Goal: Complete application form: Complete application form

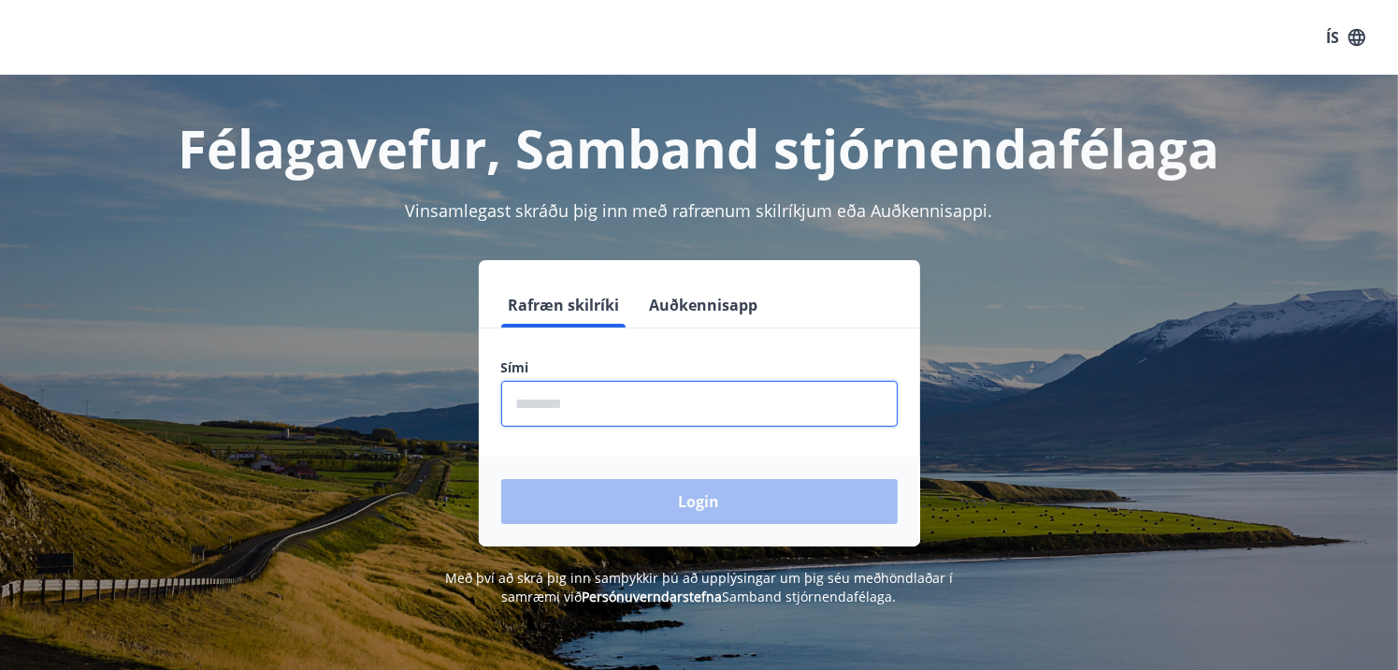
click at [587, 413] on input "phone" at bounding box center [699, 404] width 397 height 46
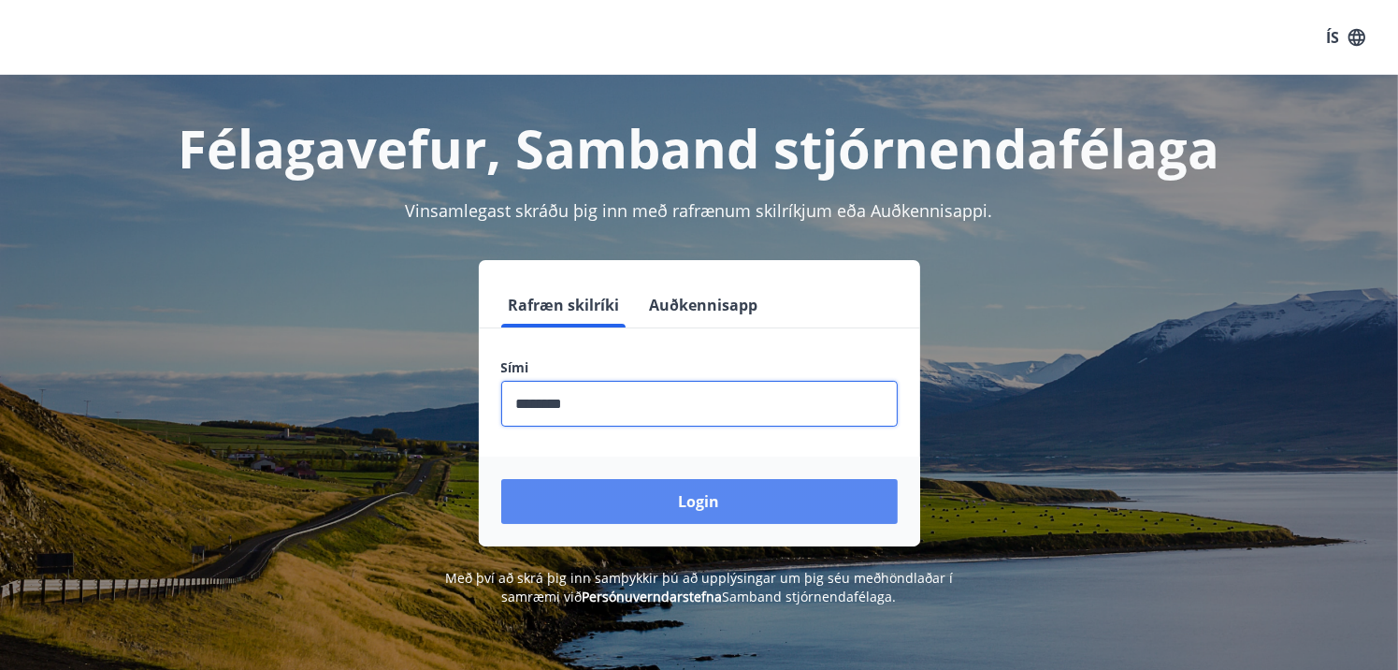
type input "********"
click at [698, 502] on button "Login" at bounding box center [699, 501] width 397 height 45
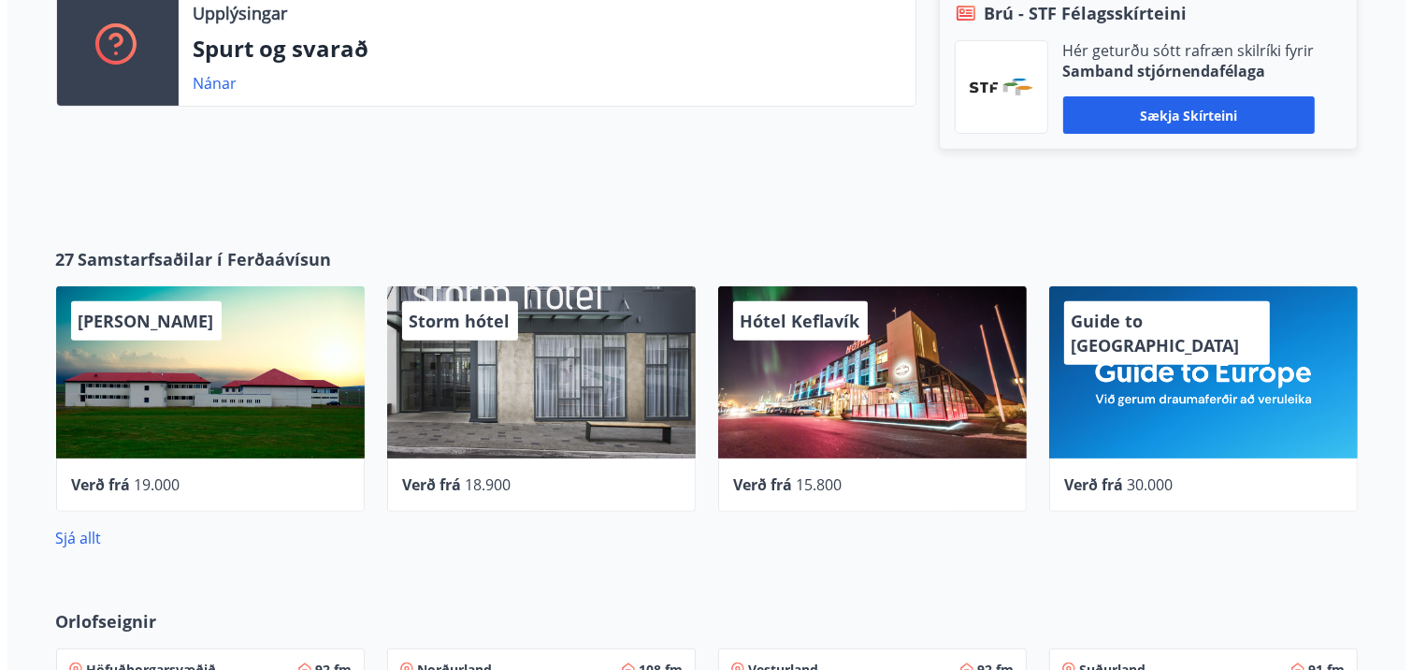
scroll to position [530, 0]
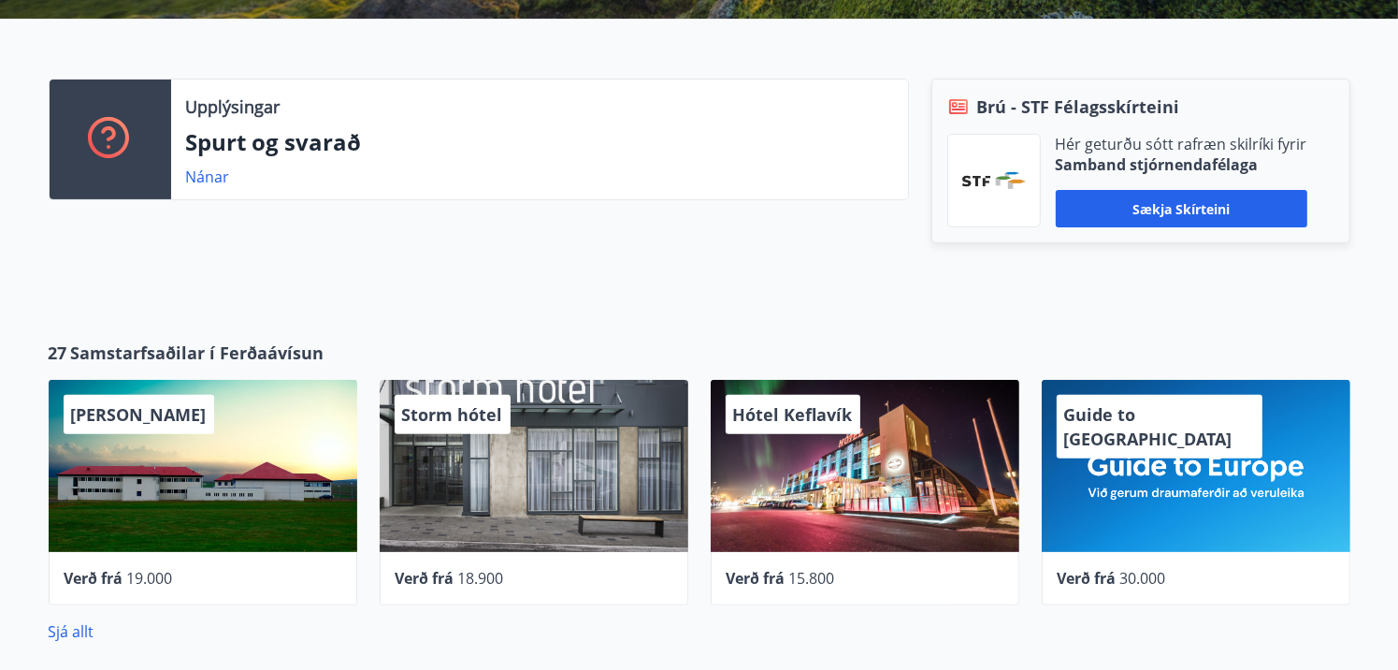
click at [817, 445] on div "Hótel Keflavík" at bounding box center [865, 466] width 309 height 172
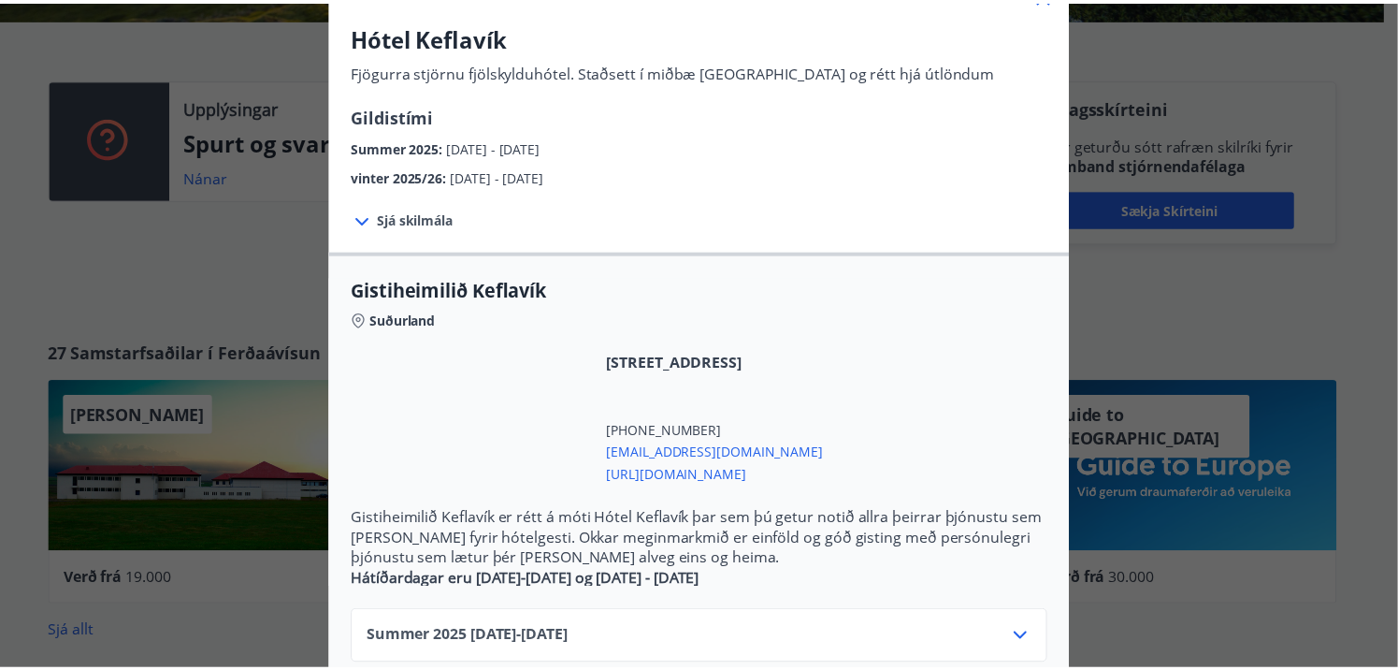
scroll to position [0, 0]
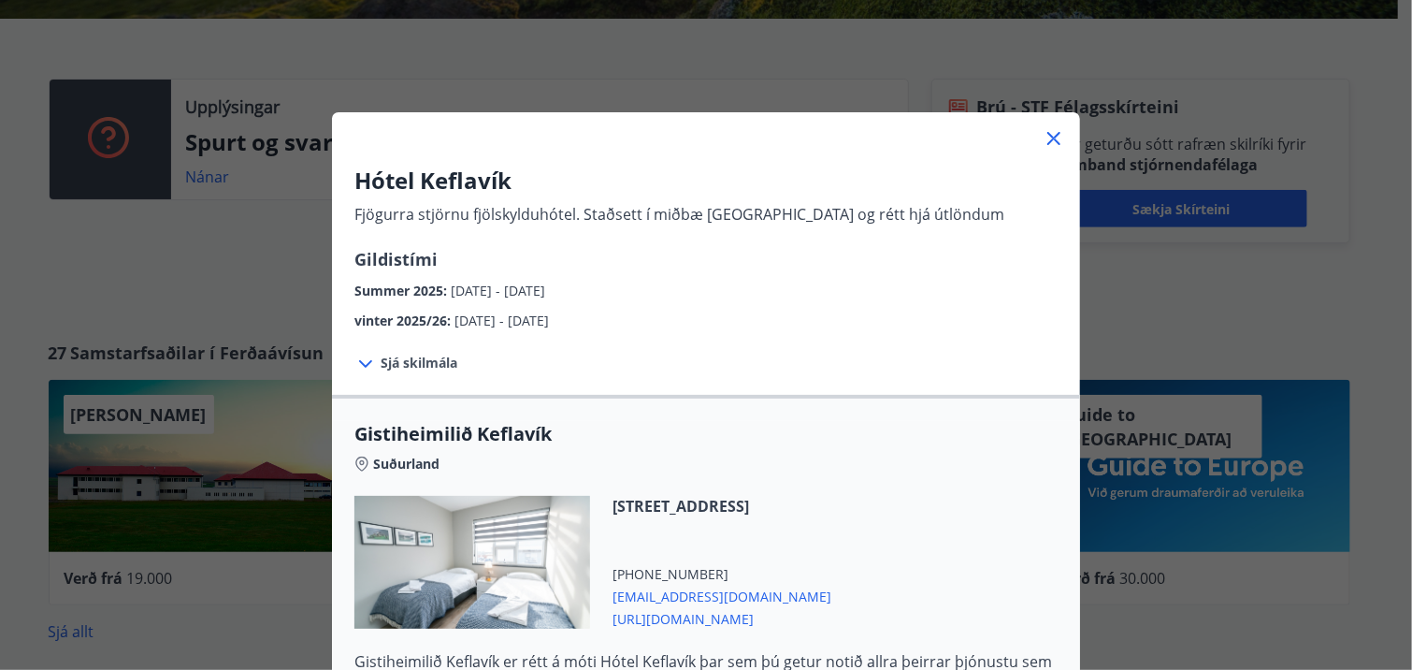
click at [1048, 137] on icon at bounding box center [1054, 138] width 13 height 13
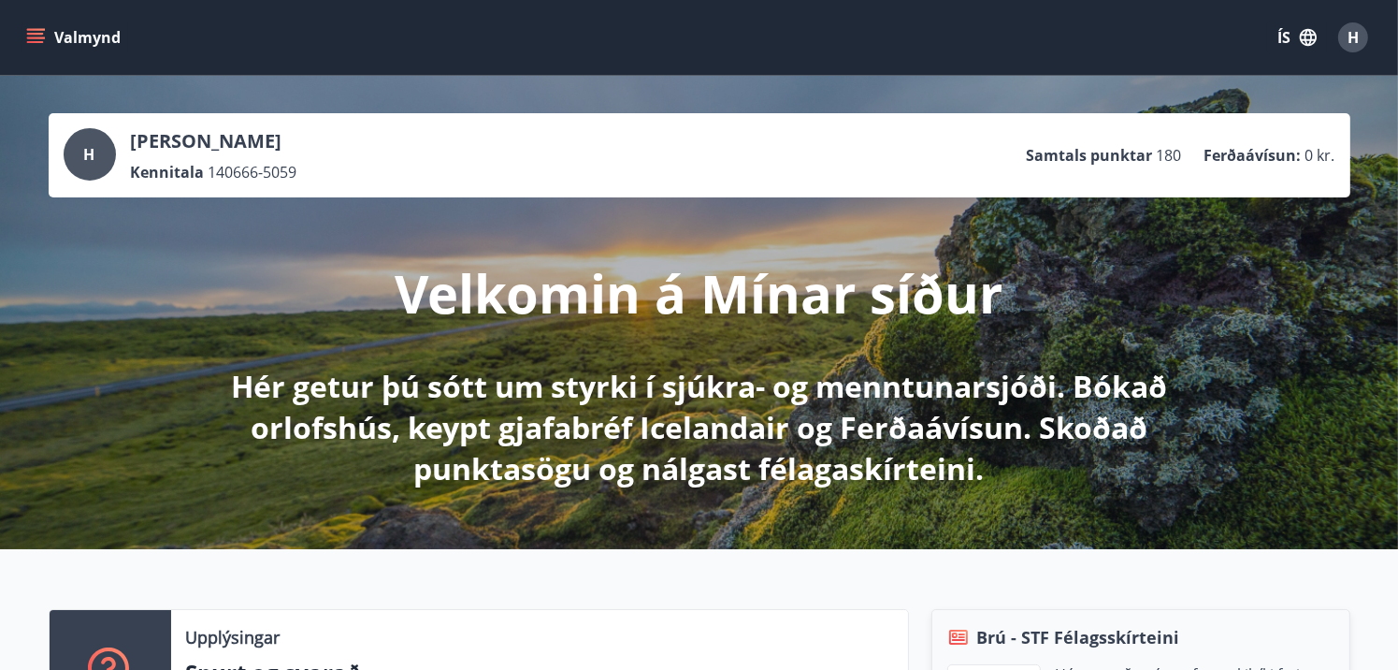
click at [30, 37] on icon "menu" at bounding box center [37, 37] width 21 height 2
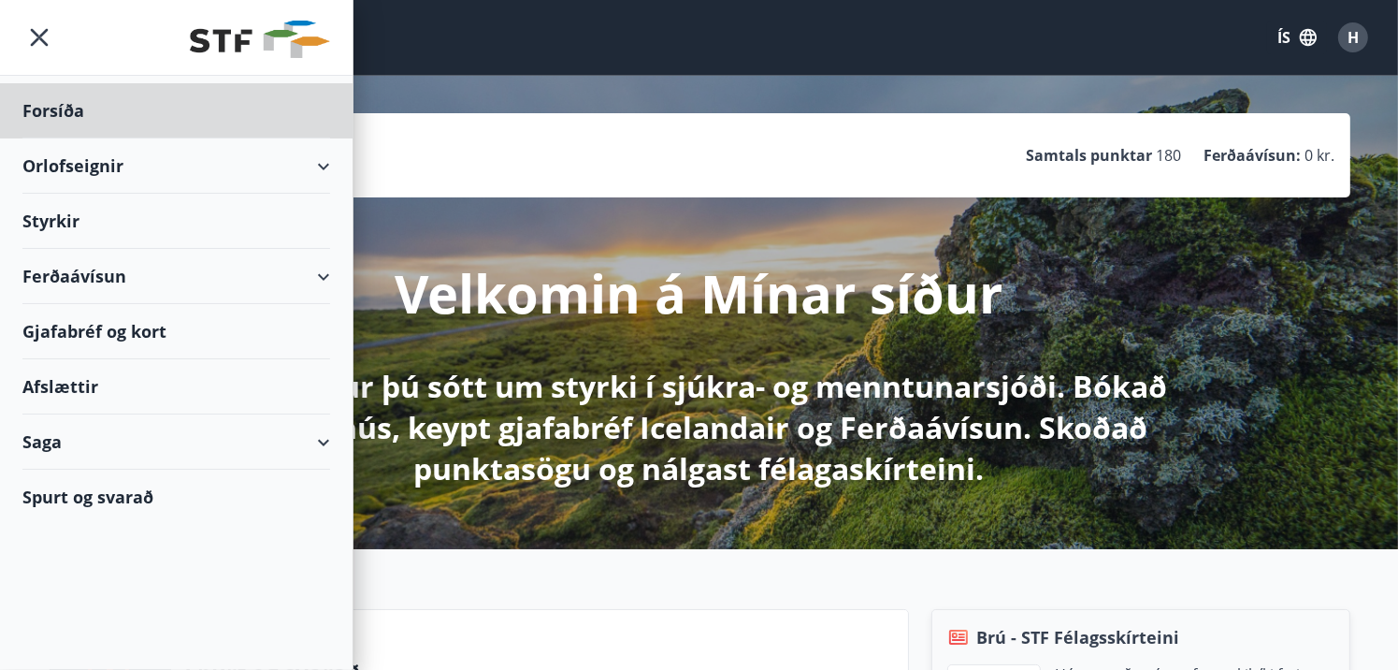
click at [71, 216] on div "Styrkir" at bounding box center [176, 221] width 308 height 55
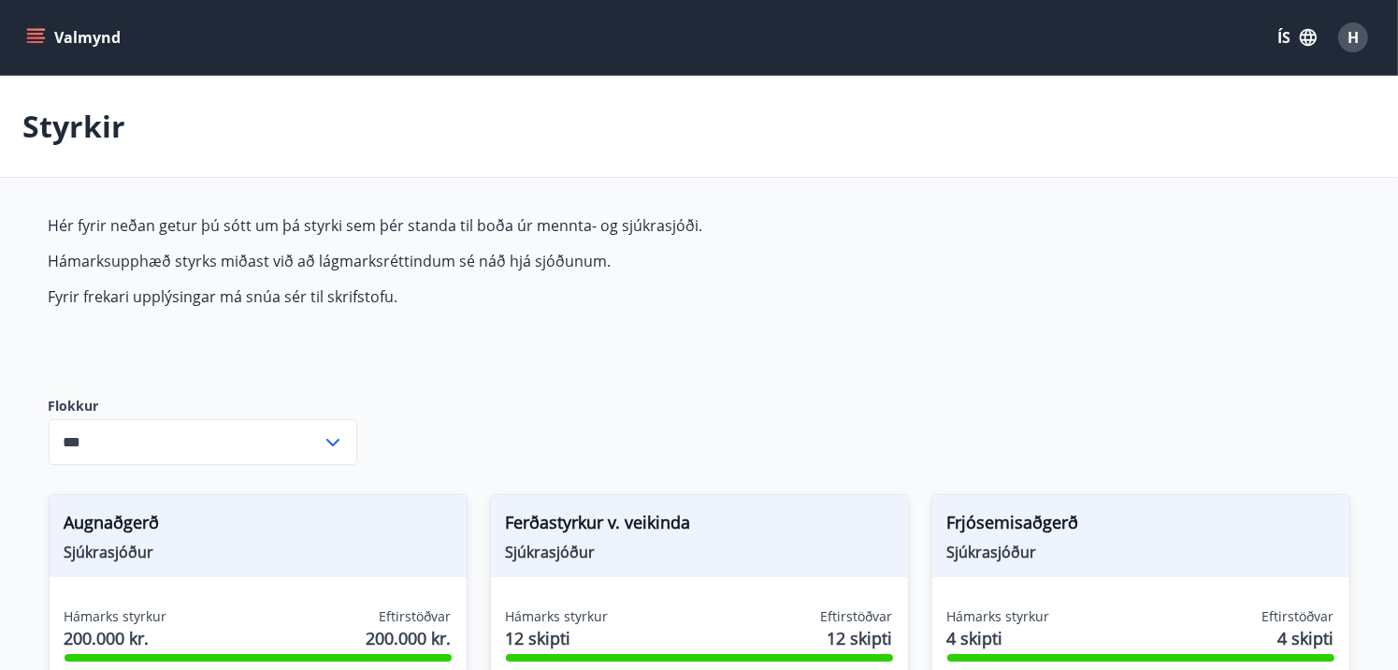
type input "***"
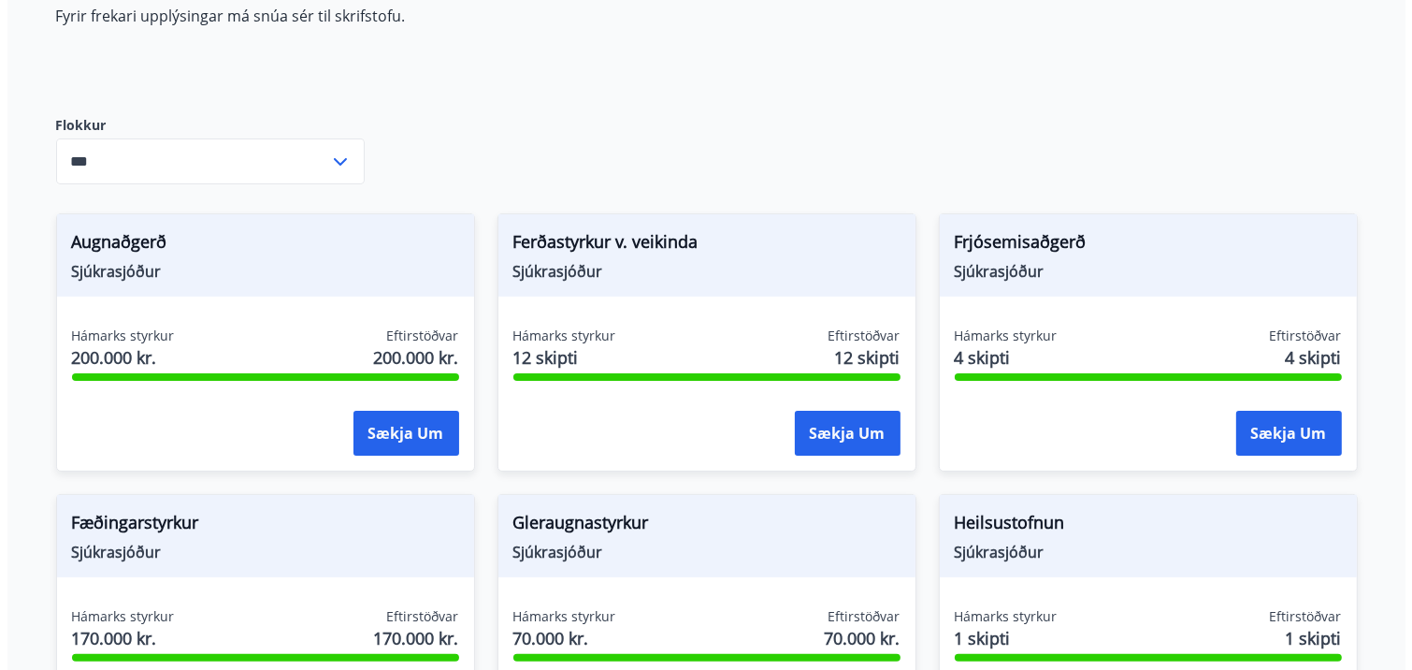
scroll to position [374, 0]
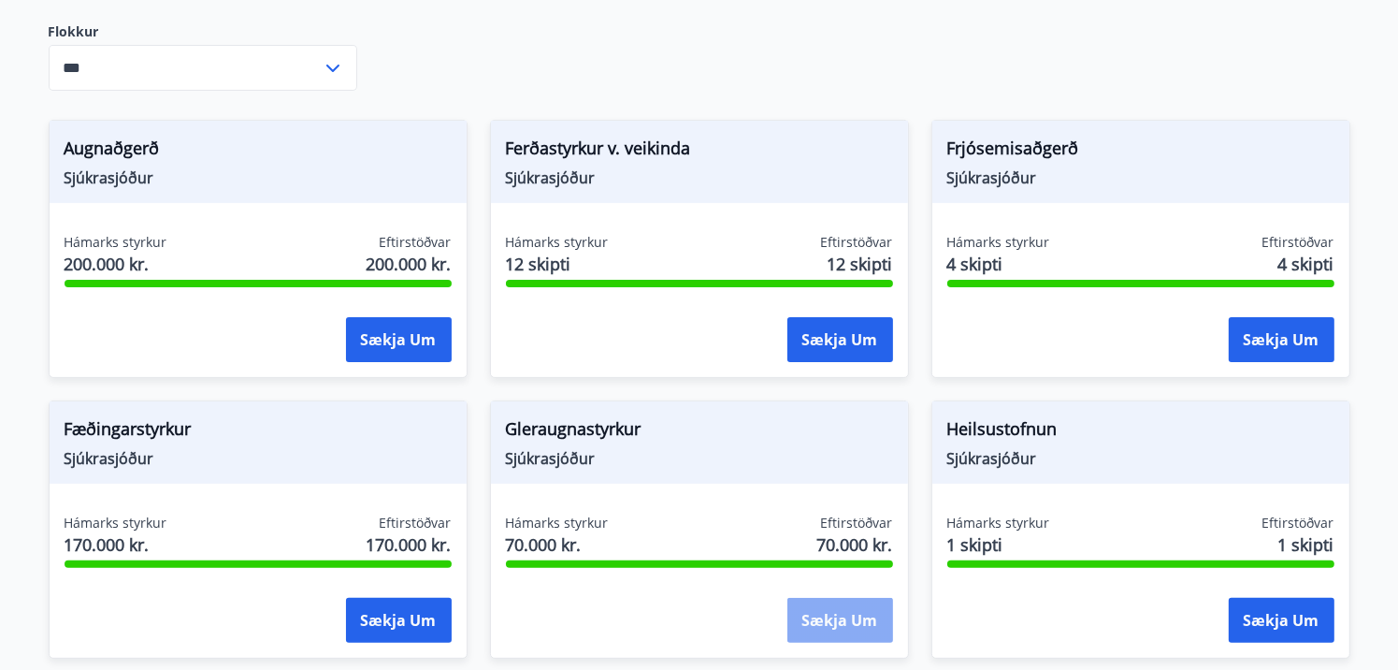
click at [838, 615] on button "Sækja um" at bounding box center [841, 620] width 106 height 45
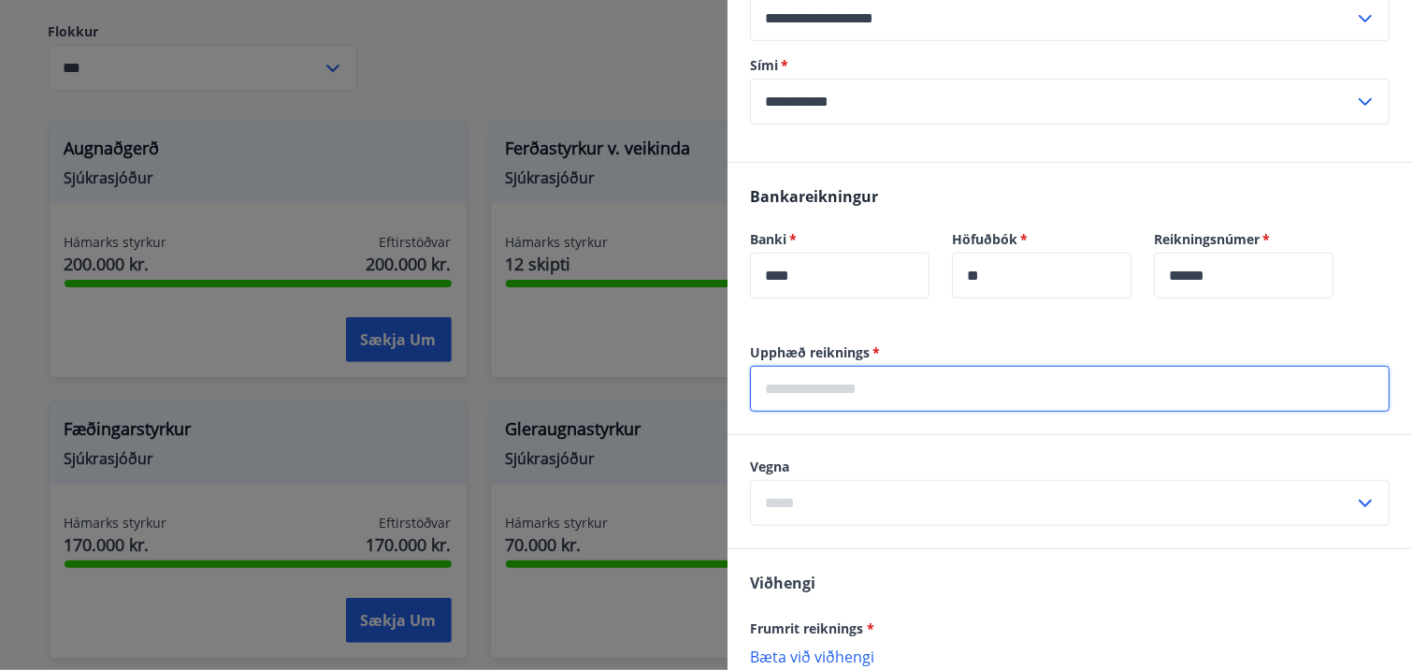
click at [872, 393] on input "text" at bounding box center [1070, 389] width 640 height 46
type input "******"
click at [966, 494] on input "text" at bounding box center [1052, 503] width 604 height 46
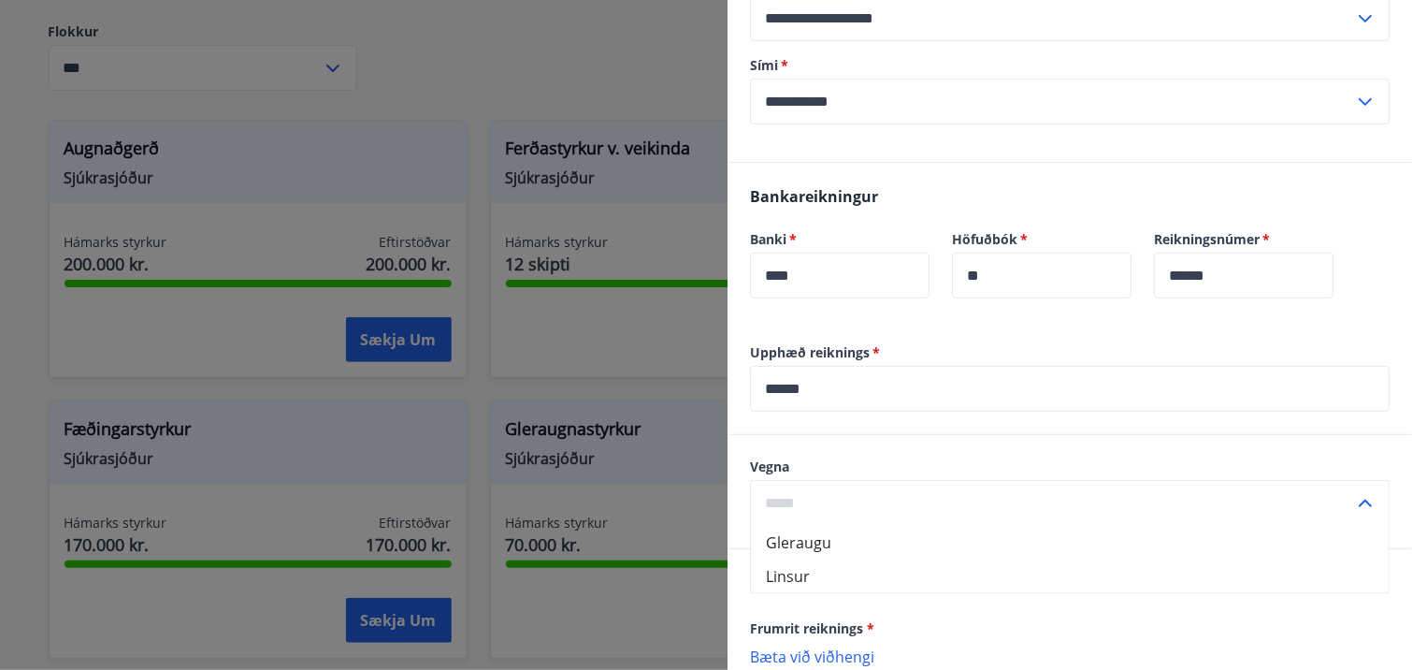
click at [831, 535] on li "Gleraugu" at bounding box center [1070, 543] width 638 height 34
type input "********"
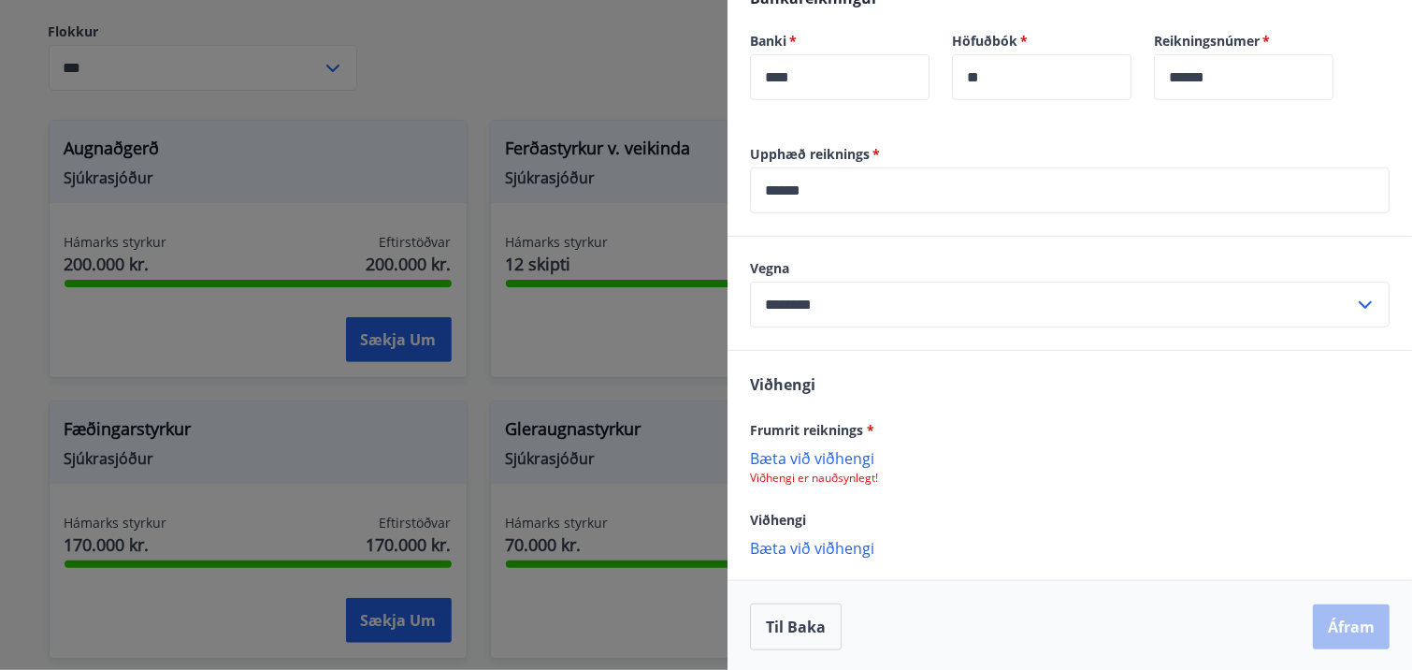
scroll to position [574, 0]
click at [845, 547] on p "Bæta við viðhengi" at bounding box center [1070, 545] width 640 height 19
click at [796, 452] on p "Bæta við viðhengi" at bounding box center [1070, 455] width 640 height 19
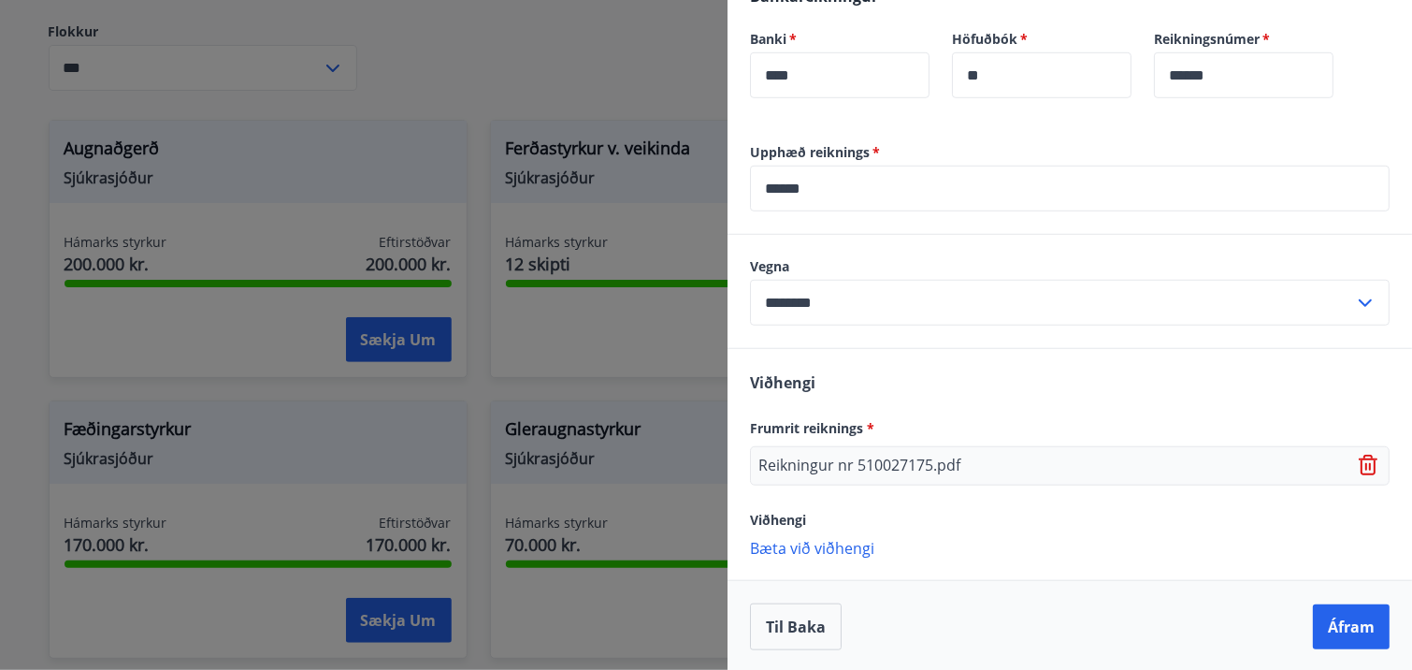
scroll to position [576, 0]
click at [830, 542] on p "Bæta við viðhengi" at bounding box center [1070, 545] width 640 height 19
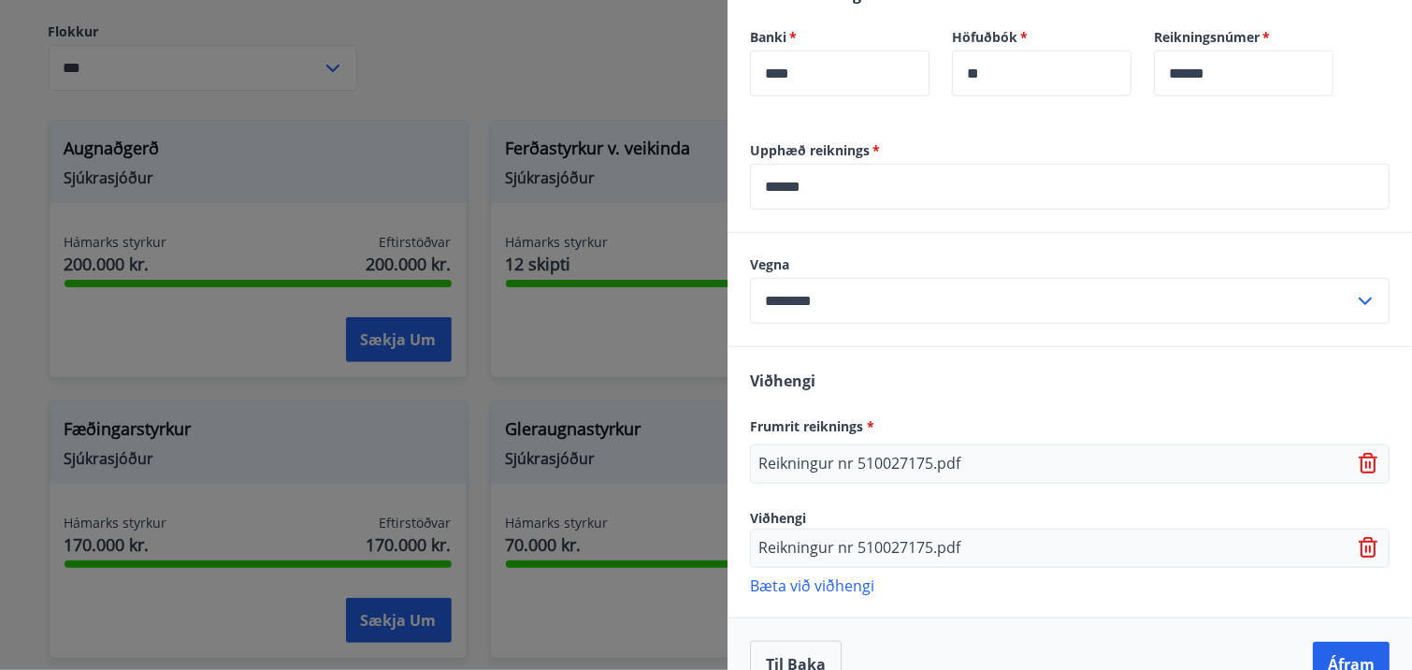
click at [1359, 547] on icon at bounding box center [1370, 548] width 22 height 22
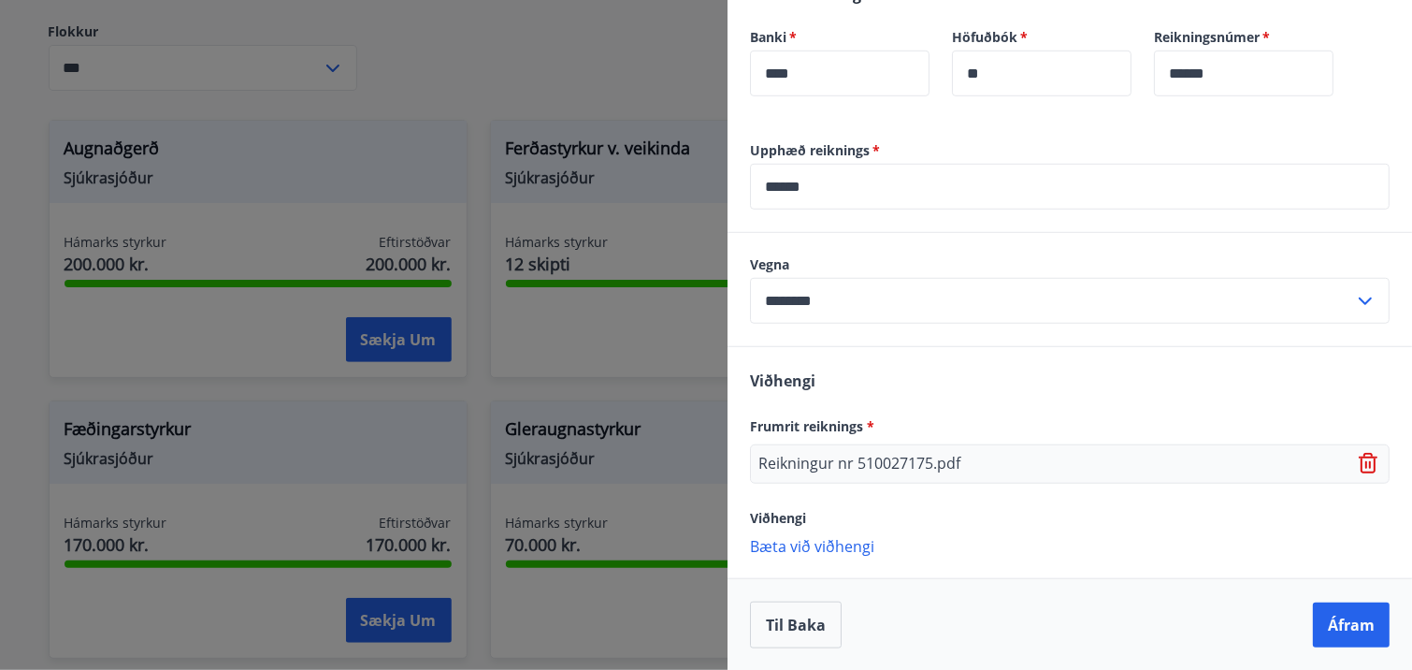
click at [1359, 468] on icon at bounding box center [1370, 464] width 22 height 22
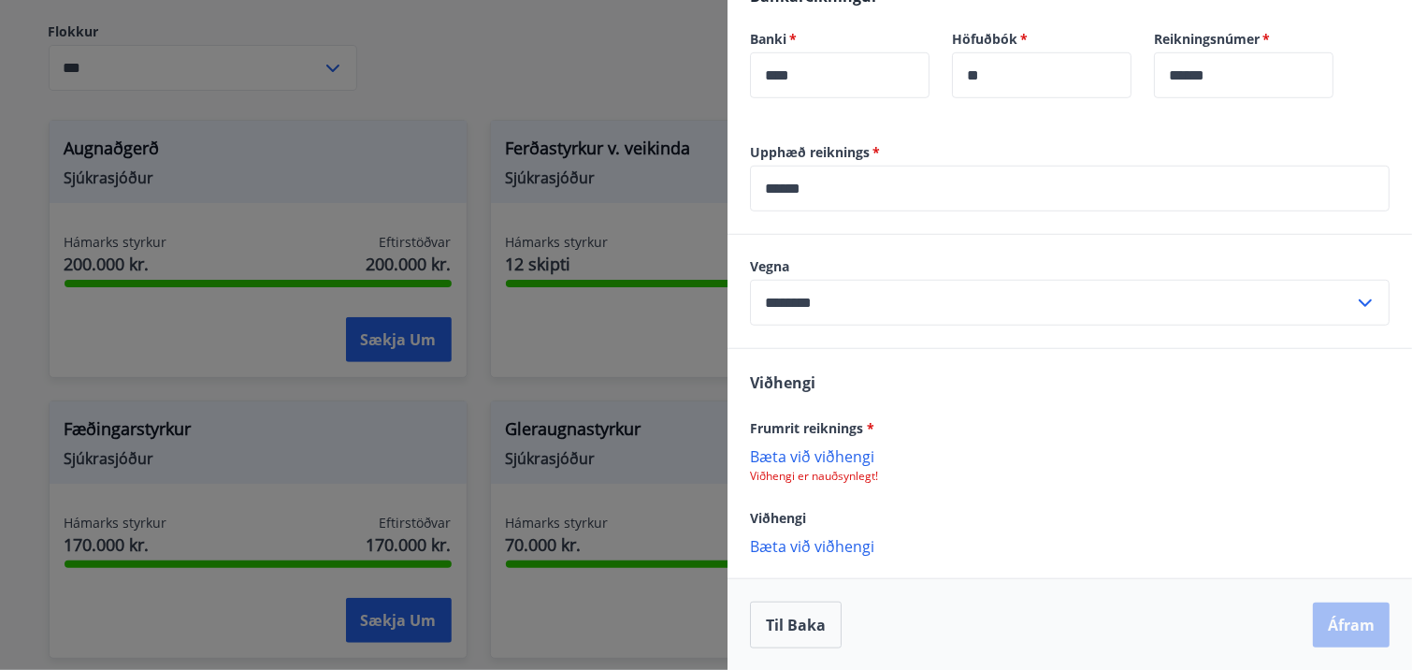
click at [813, 459] on p "Bæta við viðhengi" at bounding box center [1070, 455] width 640 height 19
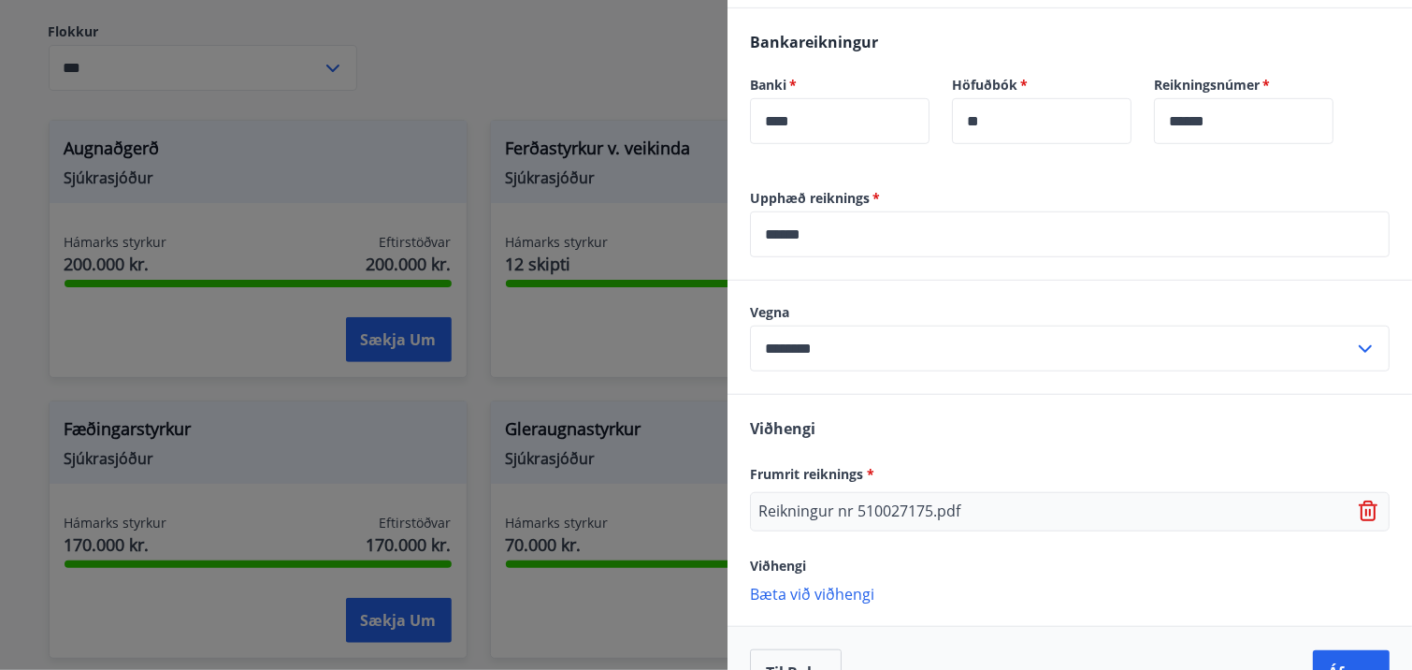
scroll to position [576, 0]
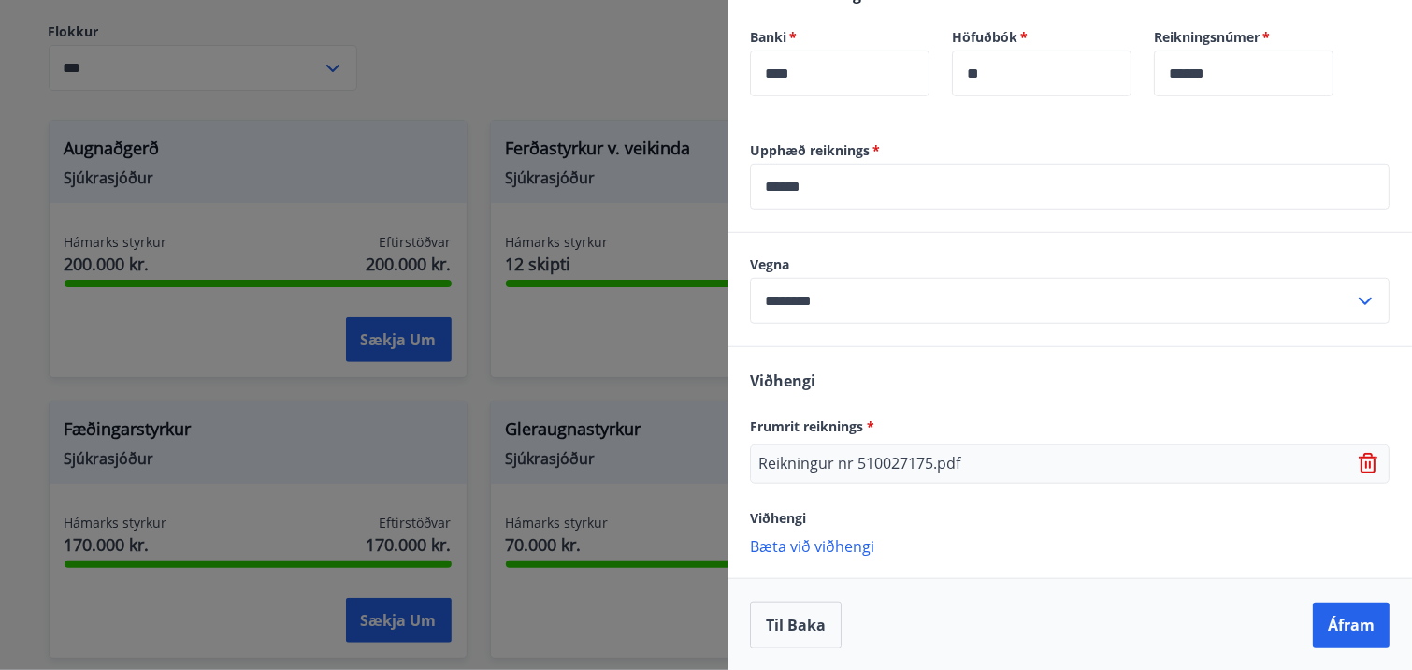
click at [1361, 456] on icon at bounding box center [1368, 457] width 15 height 2
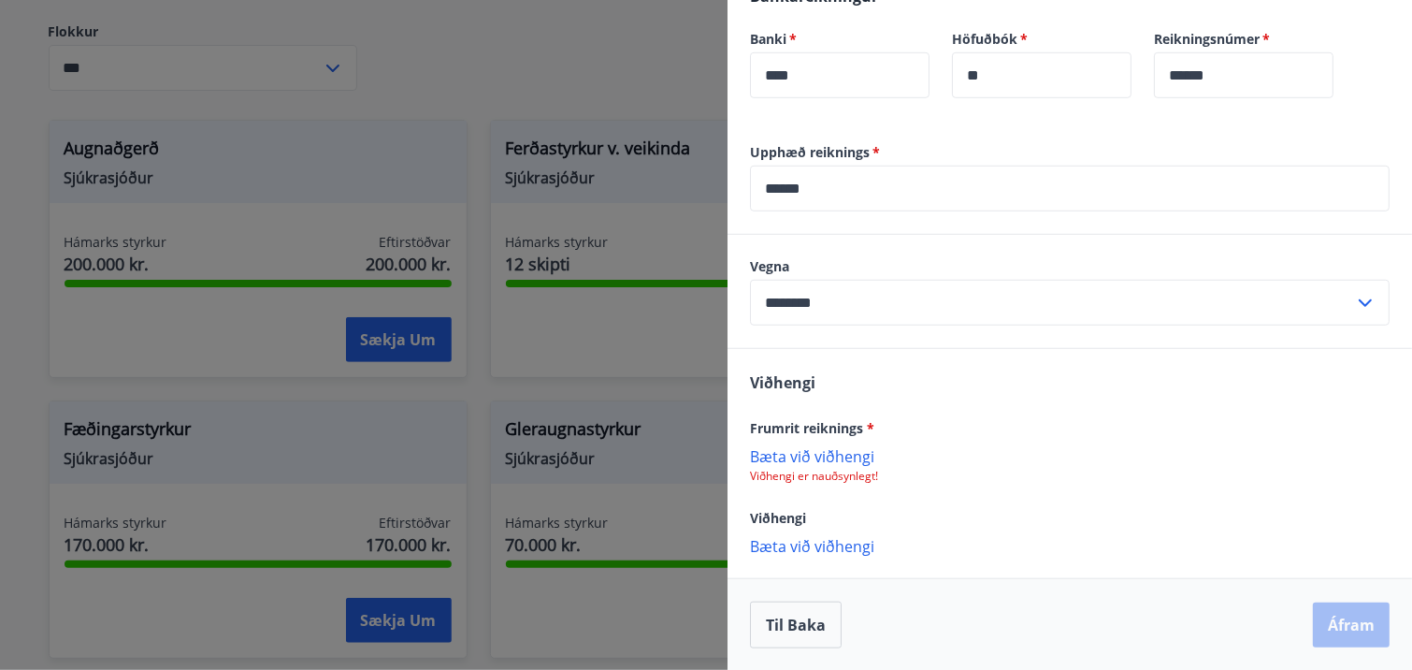
scroll to position [554, 0]
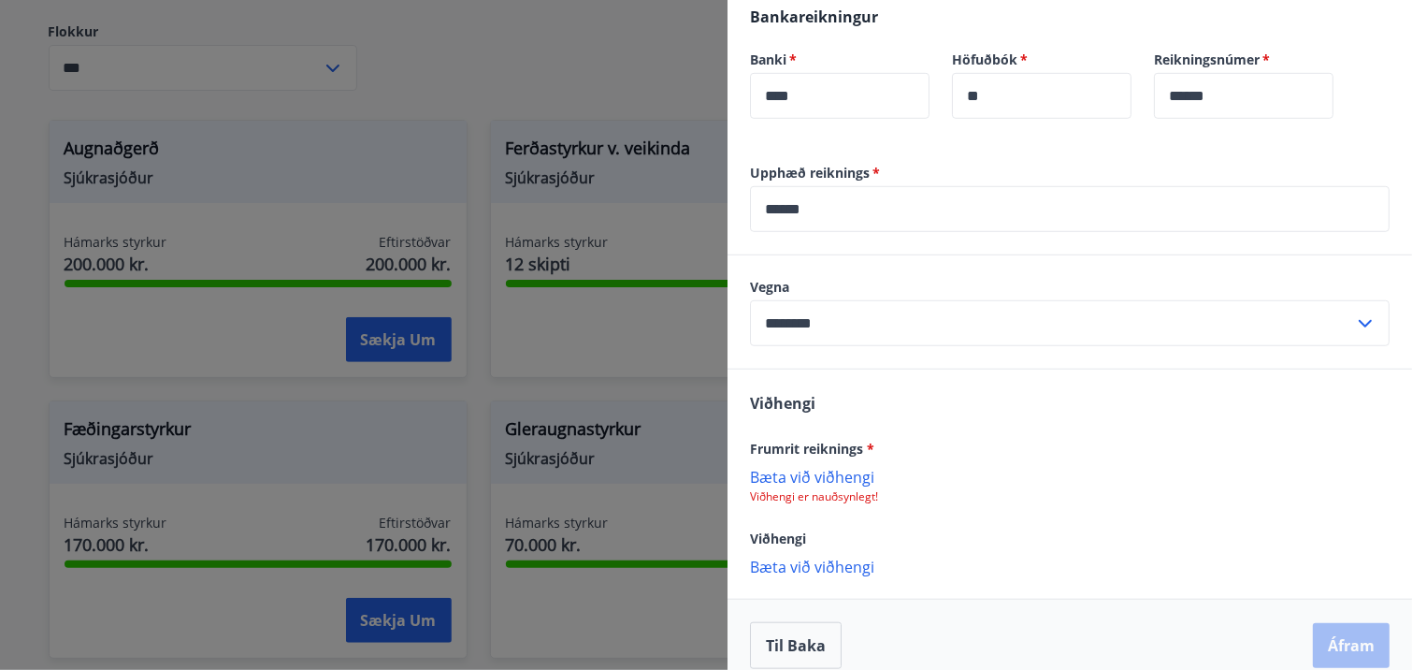
click at [832, 472] on p "Bæta við viðhengi" at bounding box center [1070, 476] width 640 height 19
click at [852, 476] on p "Bæta við viðhengi" at bounding box center [1070, 476] width 640 height 19
